Goal: Book appointment/travel/reservation

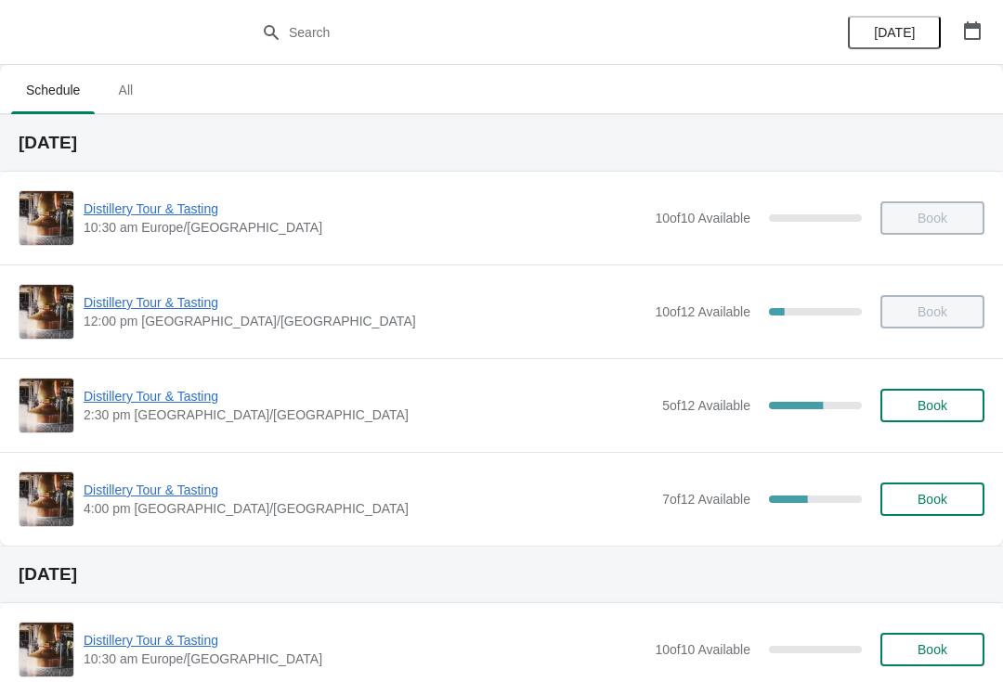
click at [162, 494] on span "Distillery Tour & Tasting" at bounding box center [368, 490] width 569 height 19
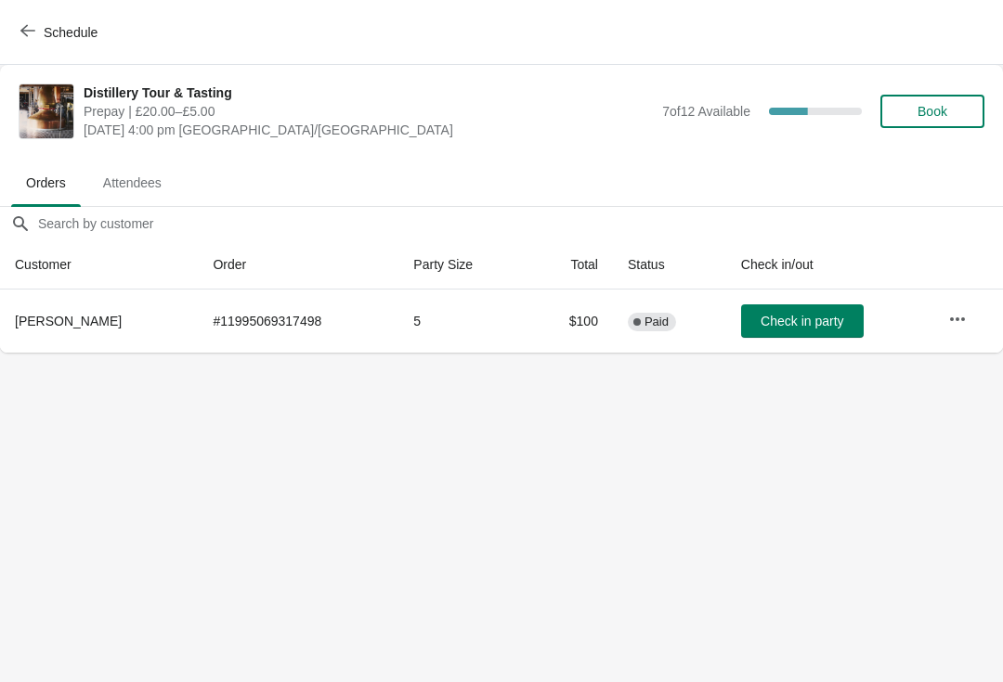
click at [954, 99] on button "Book" at bounding box center [932, 111] width 104 height 33
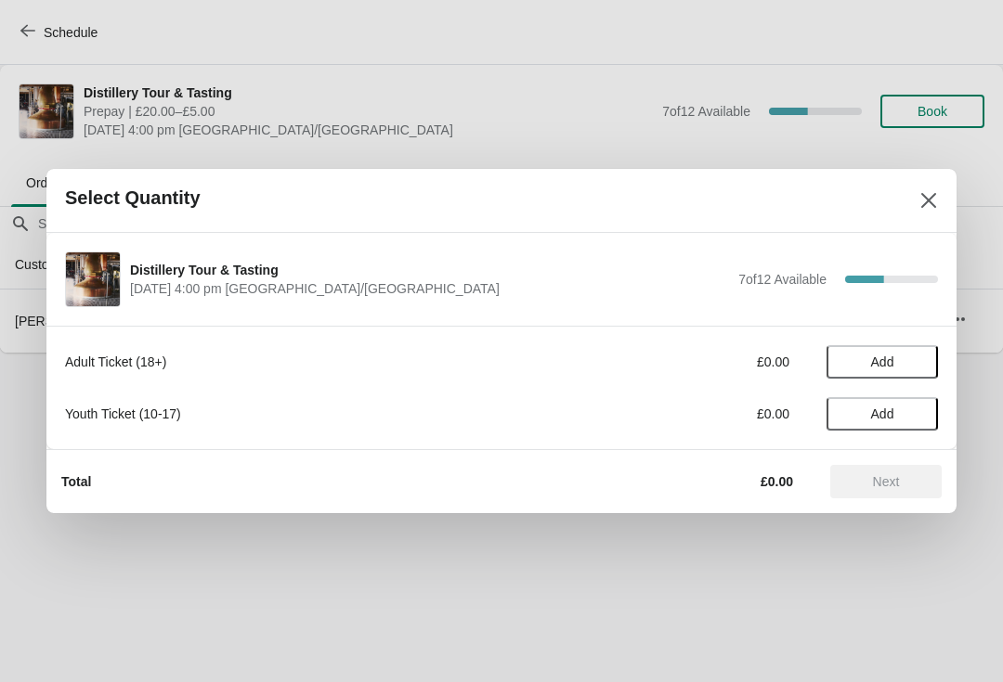
click at [888, 362] on span "Add" at bounding box center [882, 362] width 23 height 15
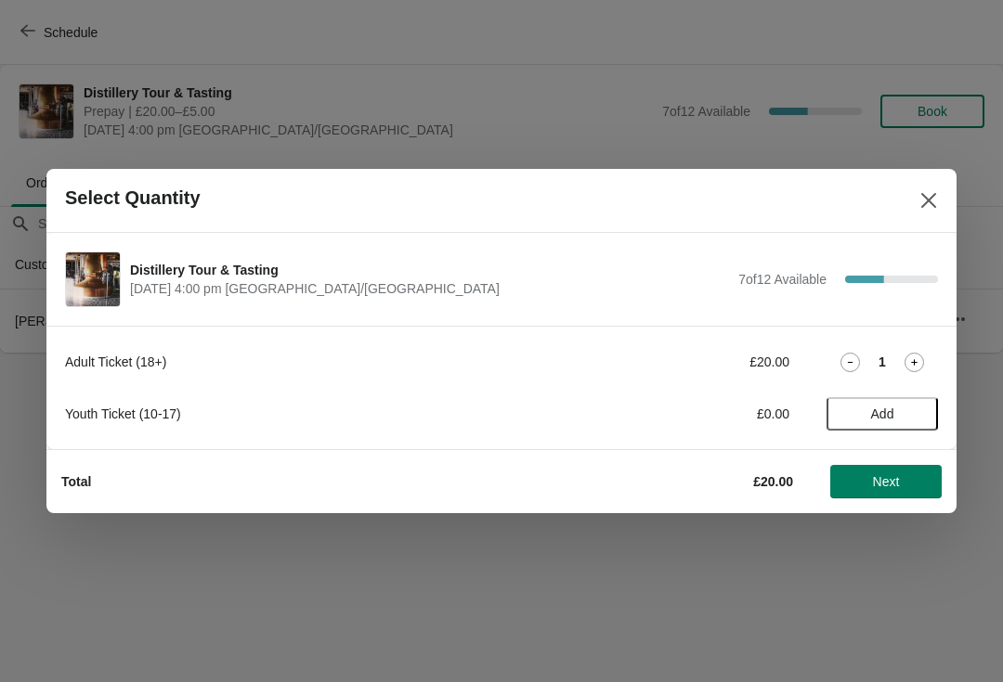
click at [909, 371] on icon at bounding box center [913, 362] width 19 height 19
click at [883, 491] on button "Next" at bounding box center [885, 481] width 111 height 33
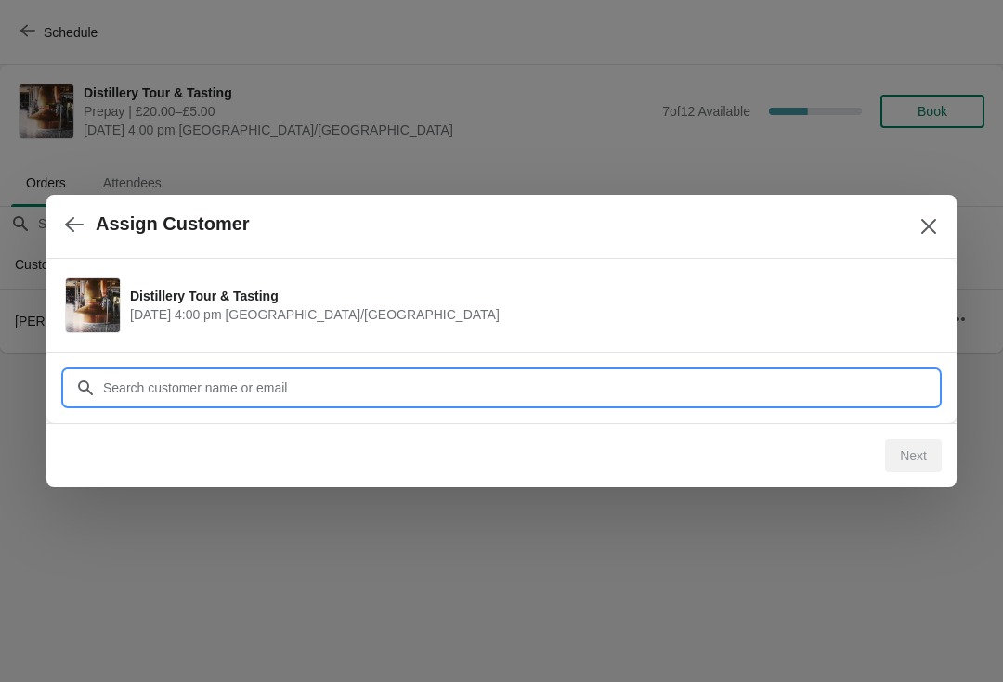
click at [272, 395] on input "Customer" at bounding box center [520, 387] width 836 height 33
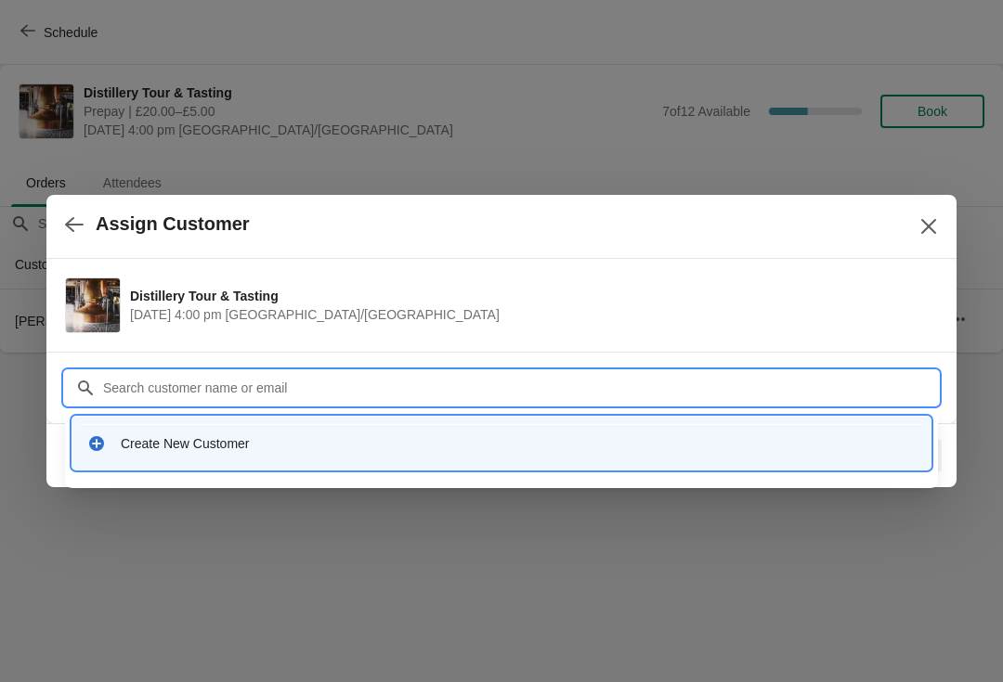
click at [96, 468] on div "Create New Customer" at bounding box center [501, 443] width 858 height 53
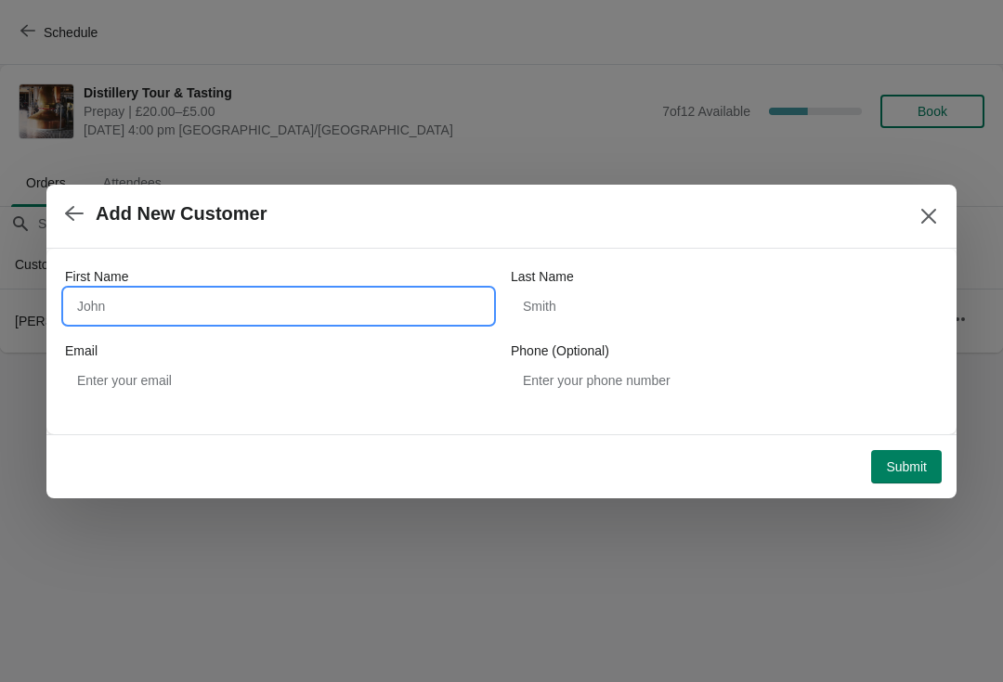
click at [170, 320] on input "First Name" at bounding box center [278, 306] width 427 height 33
click at [344, 297] on input "First Name" at bounding box center [278, 306] width 427 height 33
type input "[PERSON_NAME]"
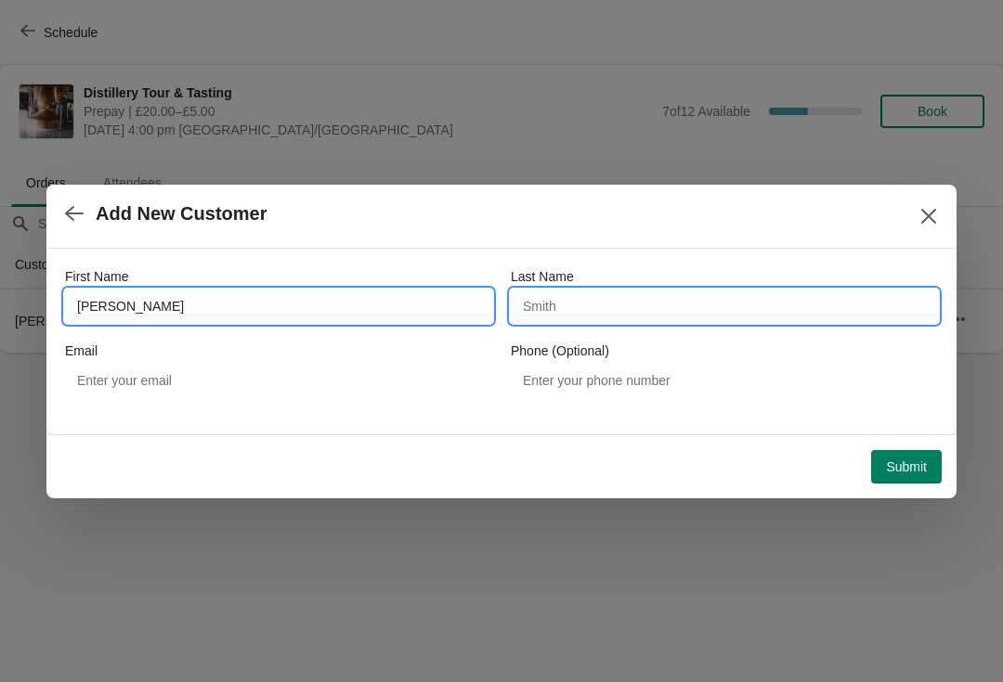
click at [601, 306] on input "Last Name" at bounding box center [724, 306] width 427 height 33
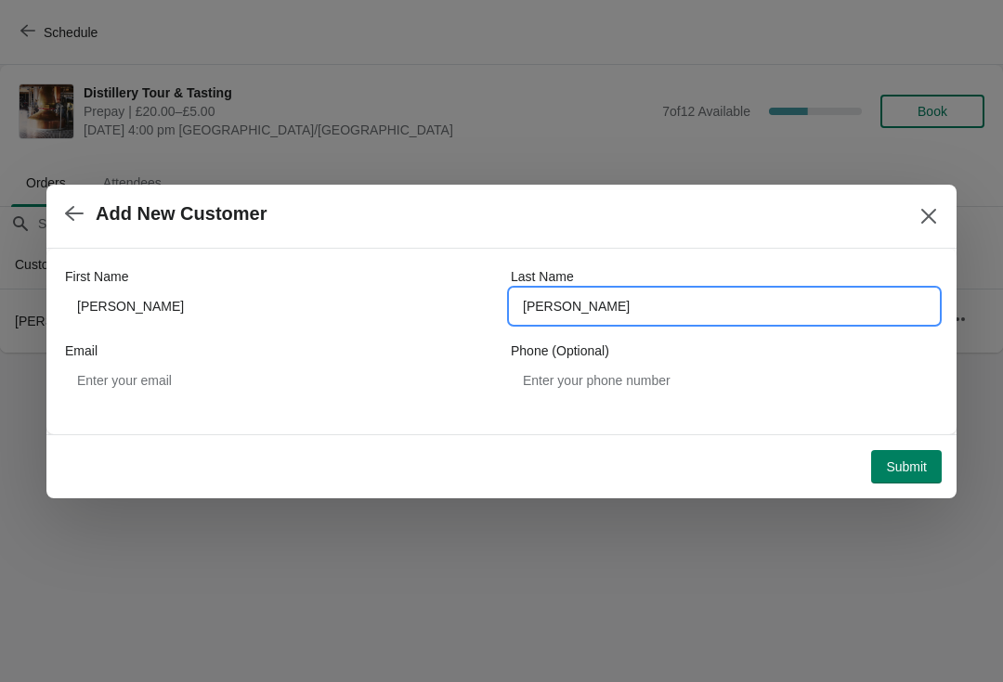
type input "[PERSON_NAME]"
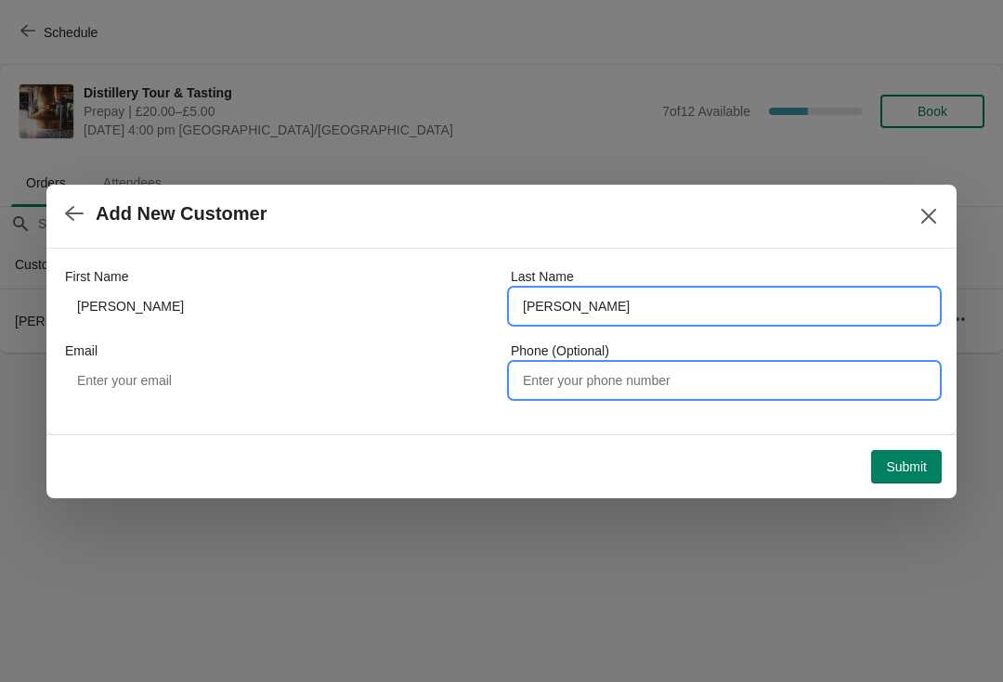
click at [588, 372] on input "Phone (Optional)" at bounding box center [724, 380] width 427 height 33
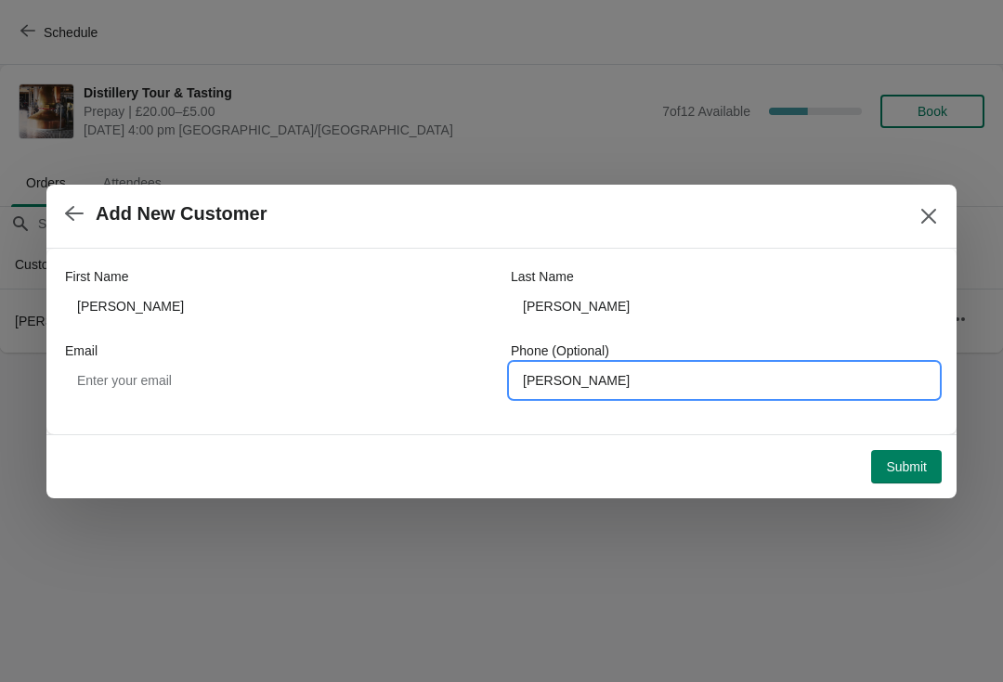
click at [667, 389] on input "[PERSON_NAME]" at bounding box center [724, 380] width 427 height 33
type input "S"
type input "[EMAIL_ADDRESS][DOMAIN_NAME]"
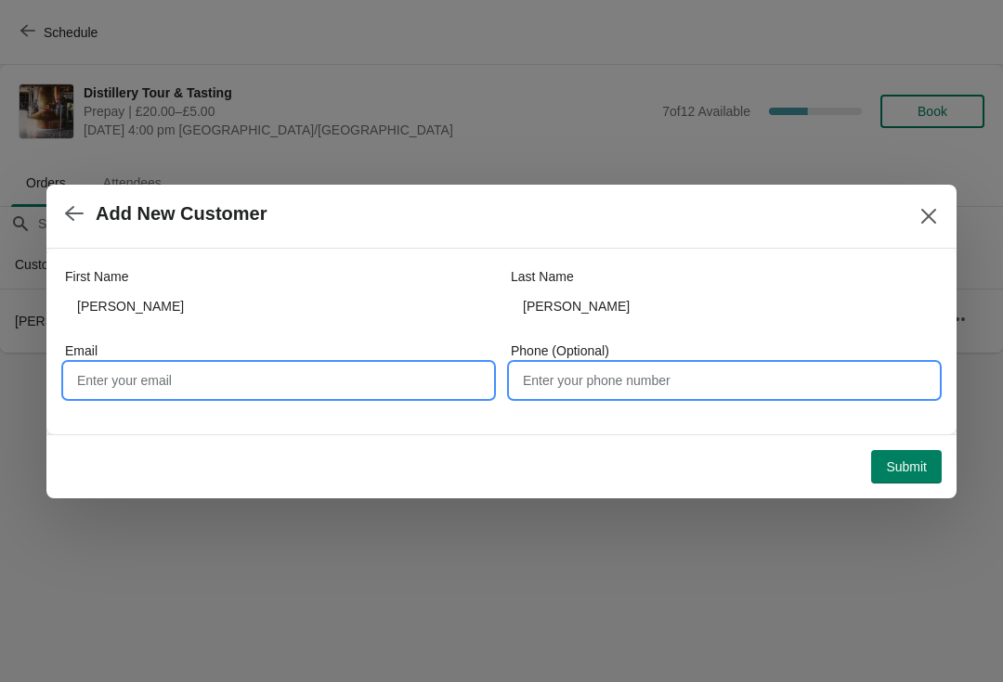
click at [239, 385] on input "Email" at bounding box center [278, 380] width 427 height 33
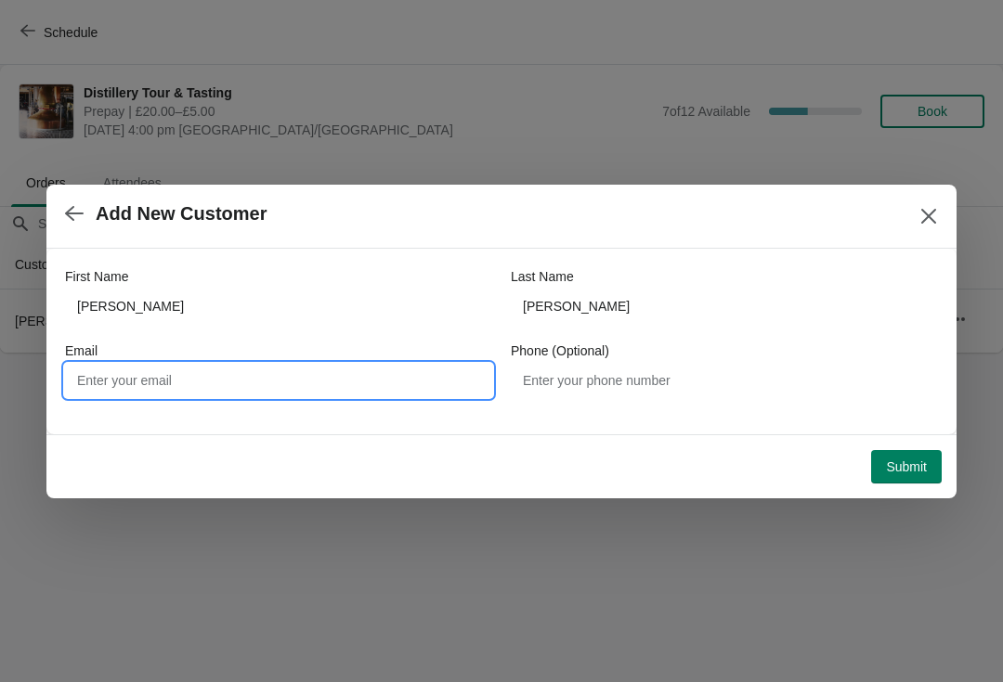
click at [175, 382] on input "Email" at bounding box center [278, 380] width 427 height 33
click at [165, 387] on input "Email" at bounding box center [278, 380] width 427 height 33
paste input "[EMAIL_ADDRESS][DOMAIN_NAME]"
type input "[EMAIL_ADDRESS][DOMAIN_NAME]"
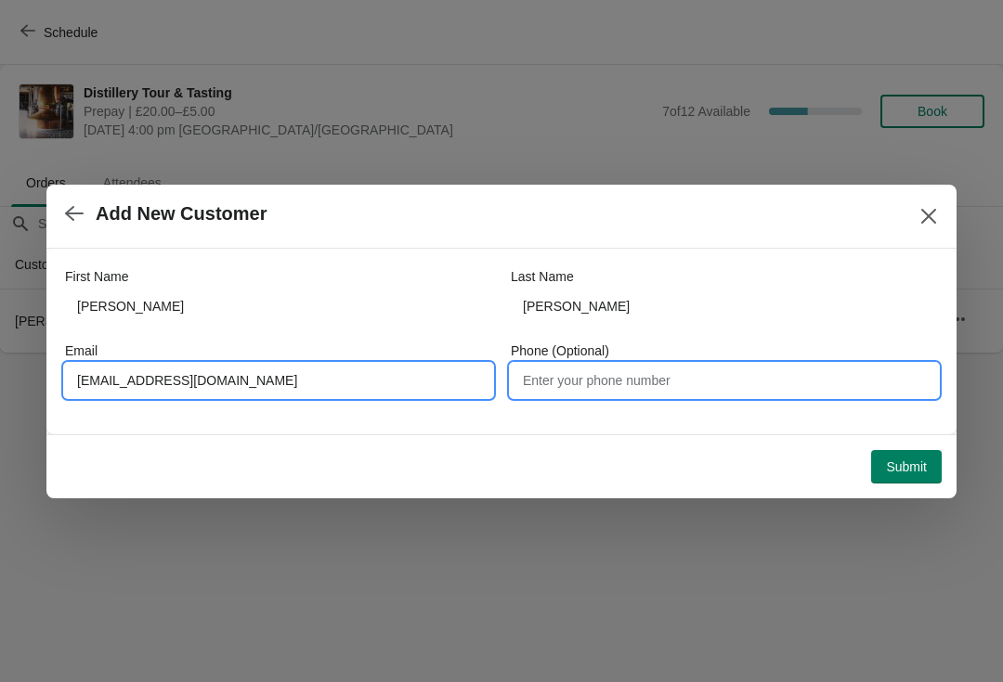
click at [585, 378] on input "Phone (Optional)" at bounding box center [724, 380] width 427 height 33
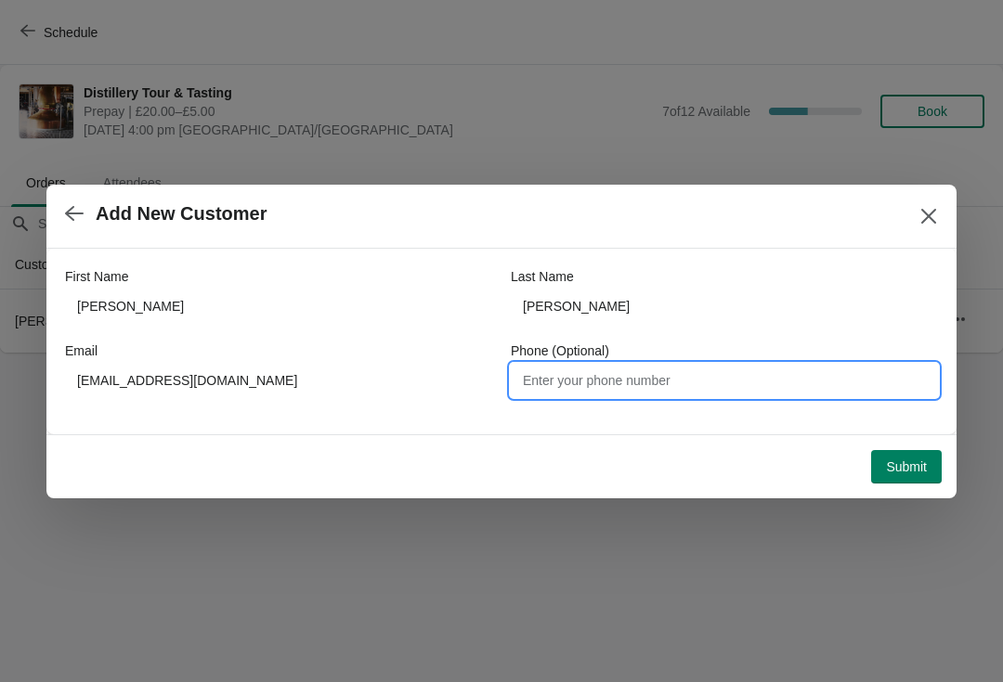
type input "0"
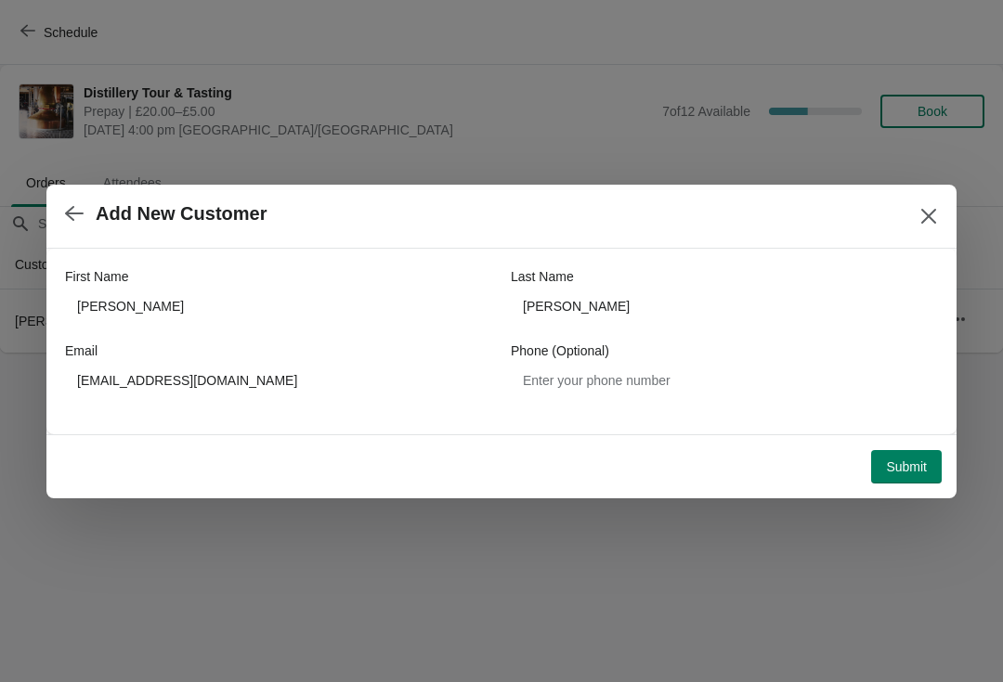
click at [895, 455] on button "Submit" at bounding box center [906, 466] width 71 height 33
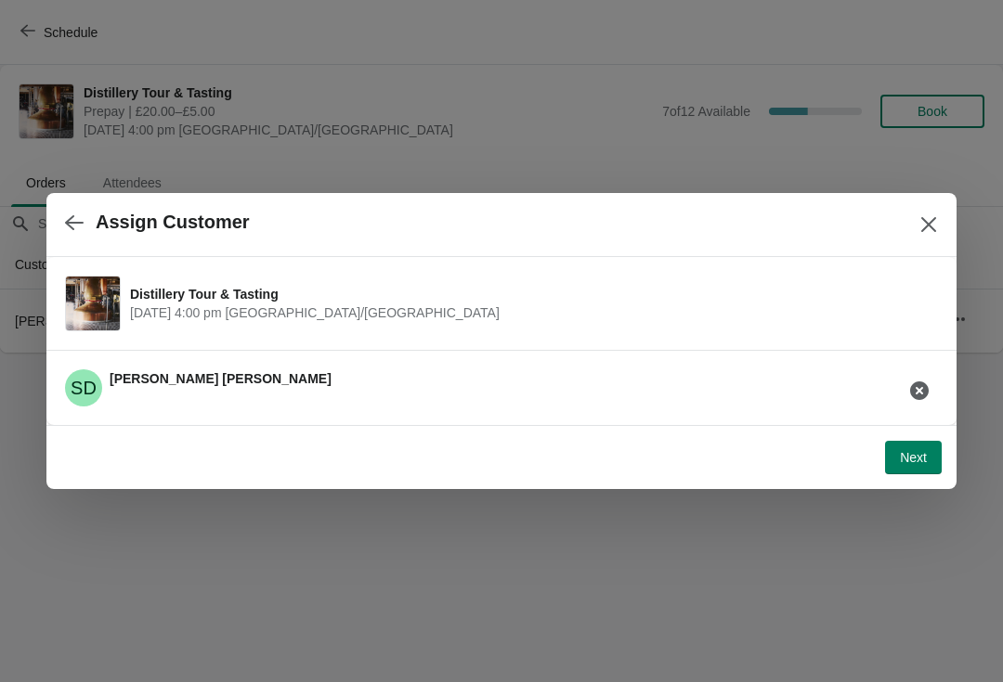
click at [915, 441] on button "Next" at bounding box center [913, 457] width 57 height 33
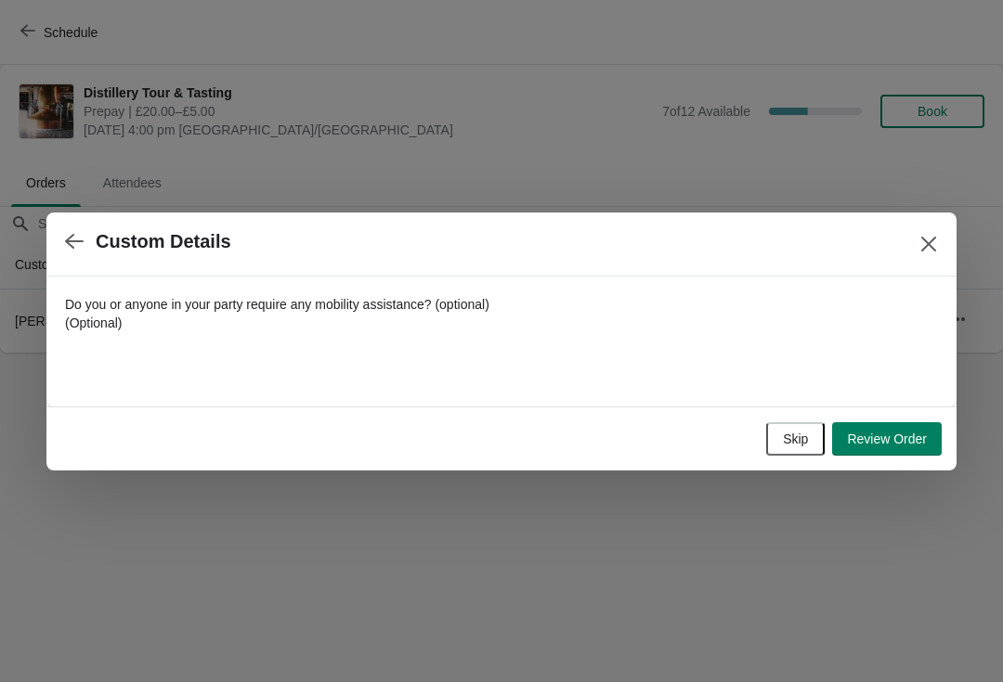
click at [800, 442] on span "Skip" at bounding box center [795, 439] width 25 height 15
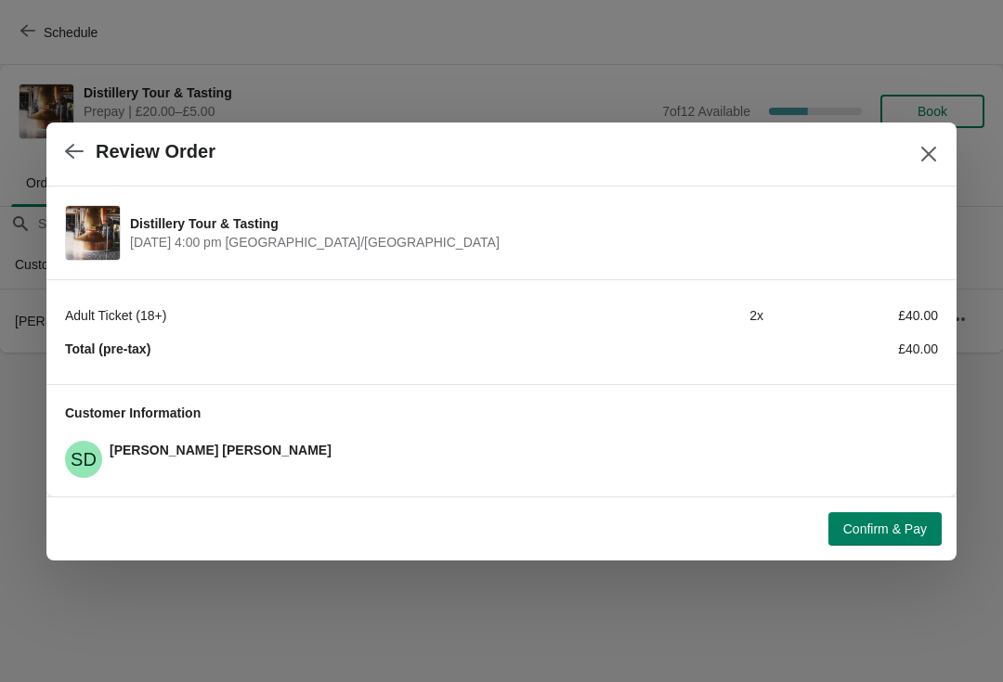
click at [854, 543] on button "Confirm & Pay" at bounding box center [884, 529] width 113 height 33
